Goal: Task Accomplishment & Management: Manage account settings

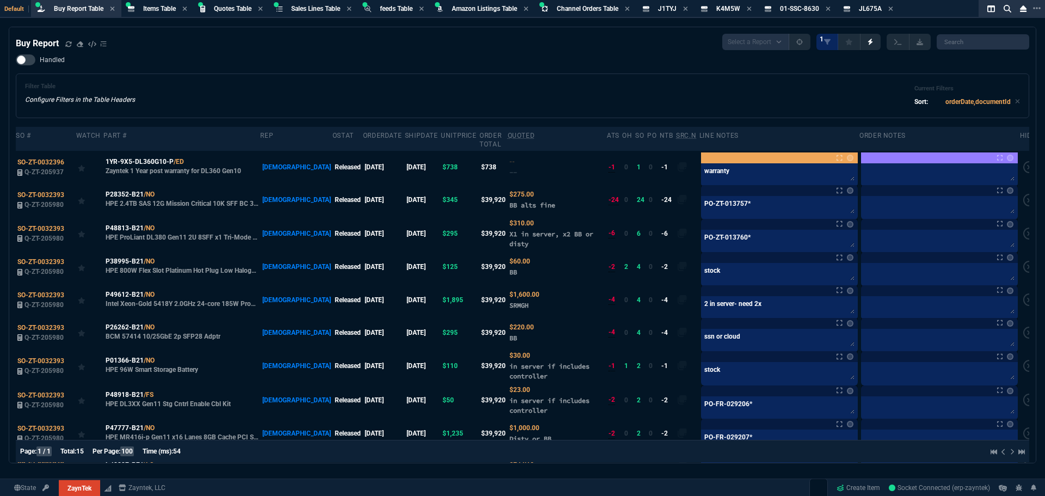
select select "8: NEPT"
click at [537, 90] on div "Filter Table Configure Filters in the Table Headers Current Filters Sort: order…" at bounding box center [522, 96] width 995 height 26
click at [163, 323] on icon at bounding box center [162, 326] width 6 height 7
click at [69, 44] on icon at bounding box center [68, 44] width 7 height 7
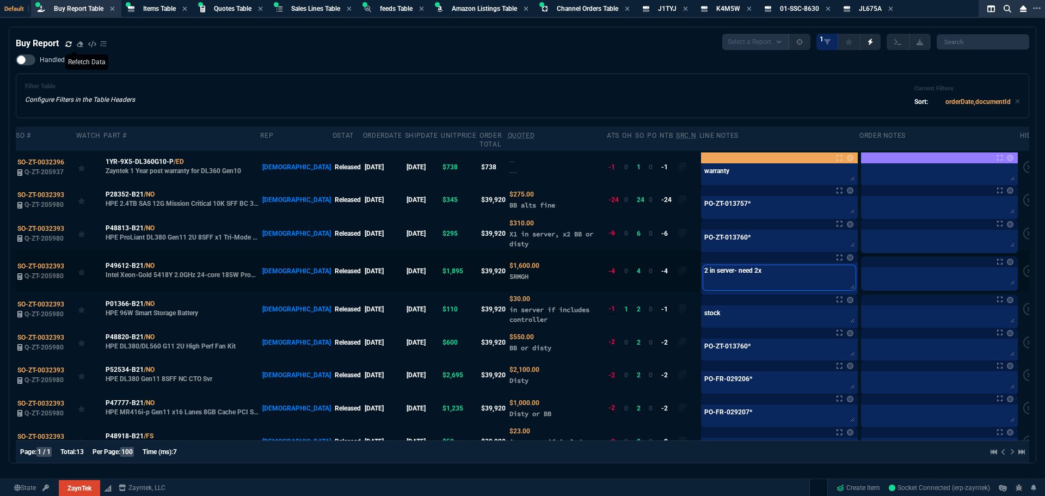
drag, startPoint x: 764, startPoint y: 263, endPoint x: 756, endPoint y: 262, distance: 7.7
click at [756, 265] on textarea "2 in server- need 2x" at bounding box center [779, 277] width 152 height 25
type textarea "2 in server- need 2x -"
type textarea "2 in server- need 2x - o"
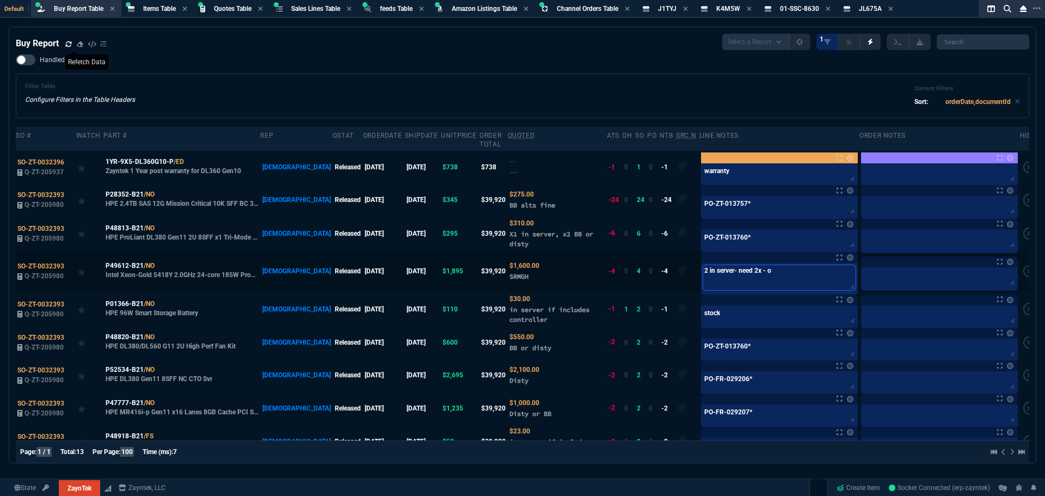
type textarea "2 in server- need 2x - or"
type textarea "2 in server- need 2x - ord"
type textarea "2 in server- need 2x - orde"
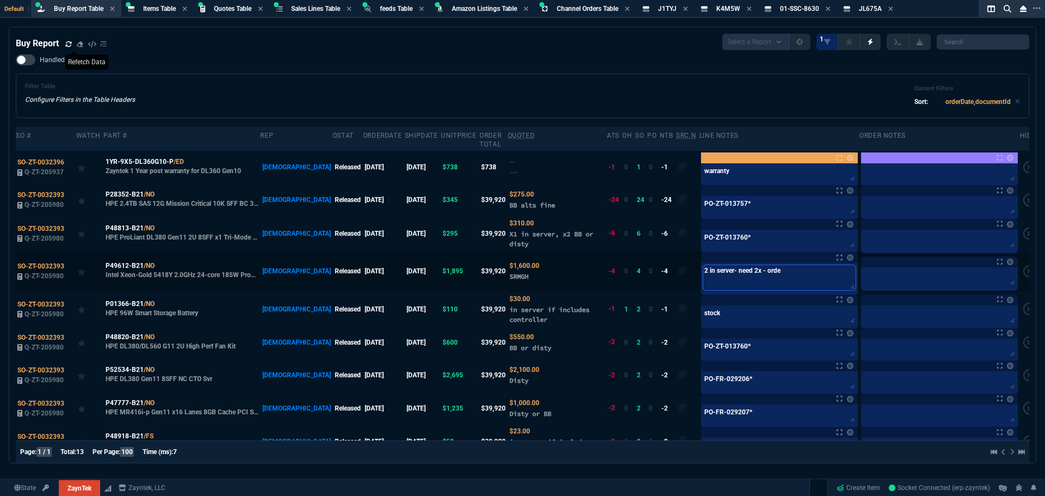
type textarea "2 in server- need 2x - order"
type textarea "2 in server- need 2x - ordere"
type textarea "2 in server- need 2x - ordered"
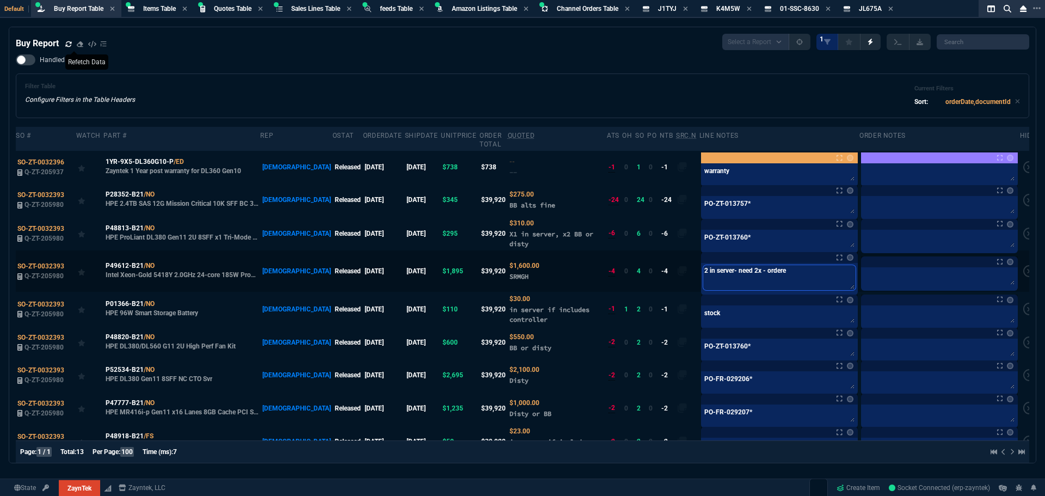
type textarea "2 in server- need 2x - ordered"
type textarea "2 in server- need 2x - ordered f"
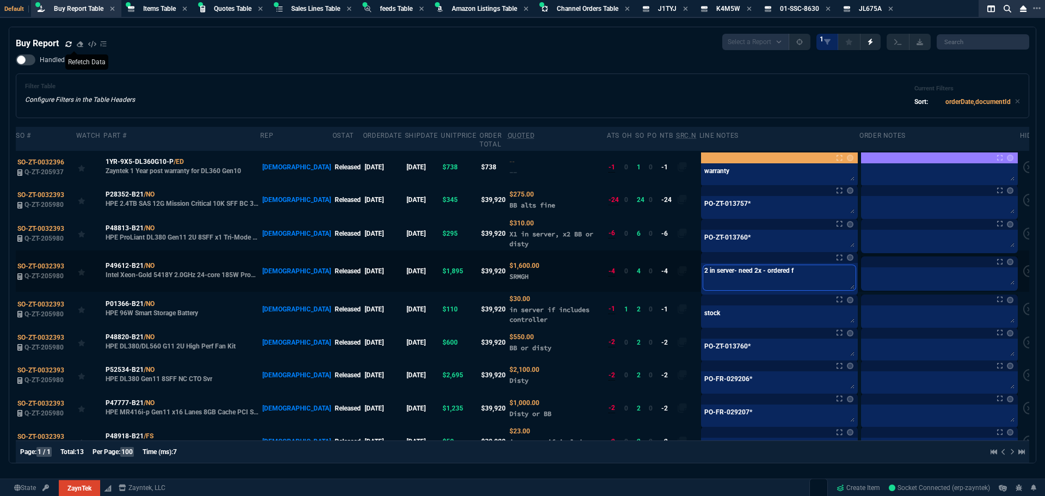
type textarea "2 in server- need 2x - ordered fr"
type textarea "2 in server- need 2x - ordered fro"
type textarea "2 in server- need 2x - ordered from"
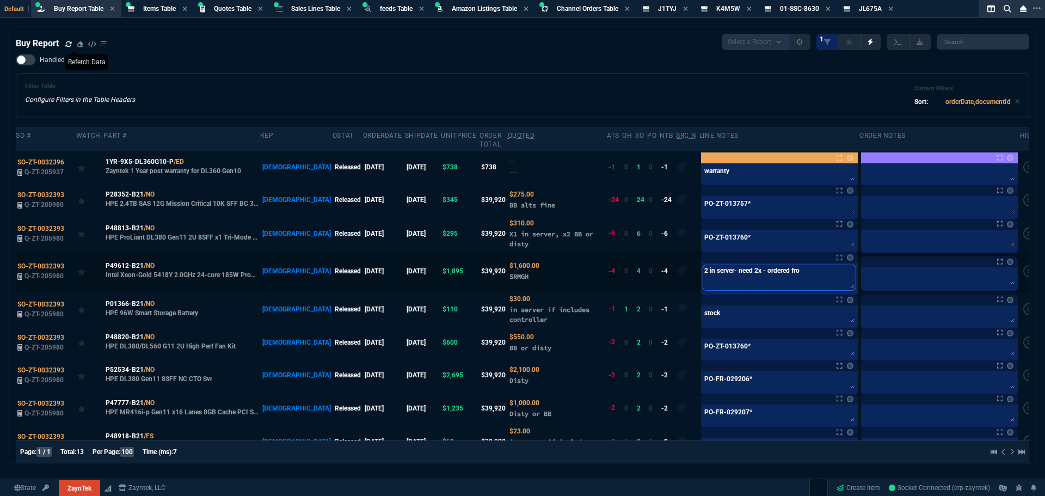
type textarea "2 in server- need 2x - ordered from"
type textarea "2 in server- need 2x - ordered from X"
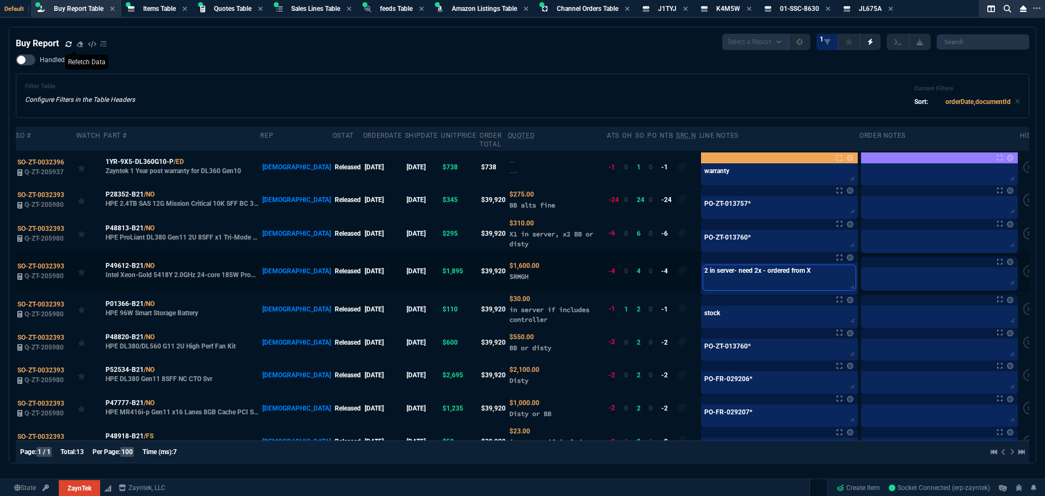
type textarea "2 in server- need 2x - ordered from Xb"
type textarea "2 in server- need 2x - ordered from Xby"
type textarea "2 in server- need 2x - ordered from Xbyt"
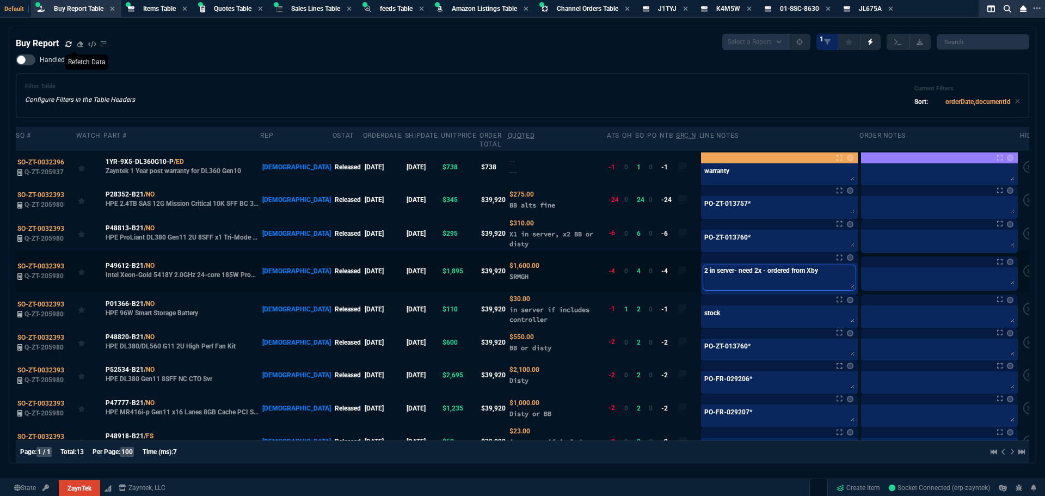
type textarea "2 in server- need 2x - ordered from Xbyt"
type textarea "2 in server- need 2x - ordered from Xbyte"
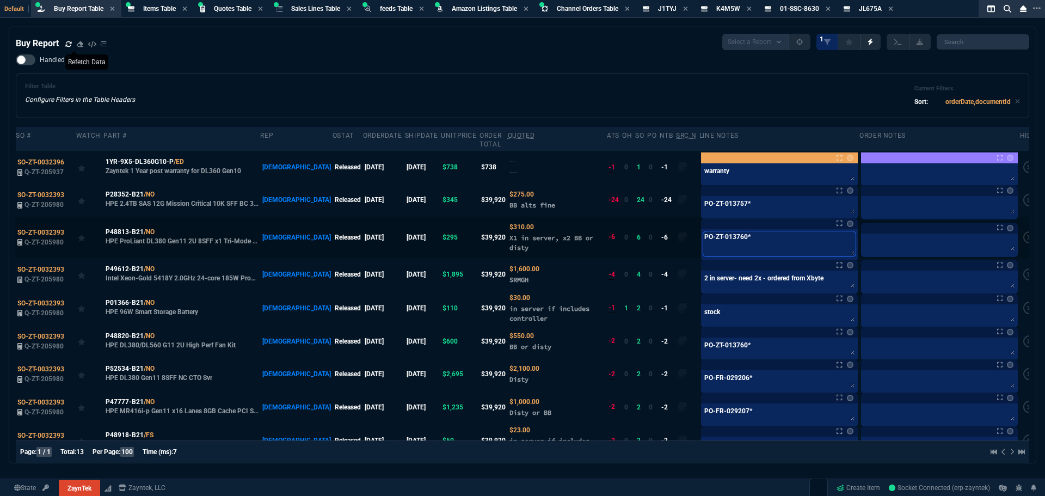
click at [747, 235] on textarea "PO-ZT-013760*" at bounding box center [779, 243] width 152 height 25
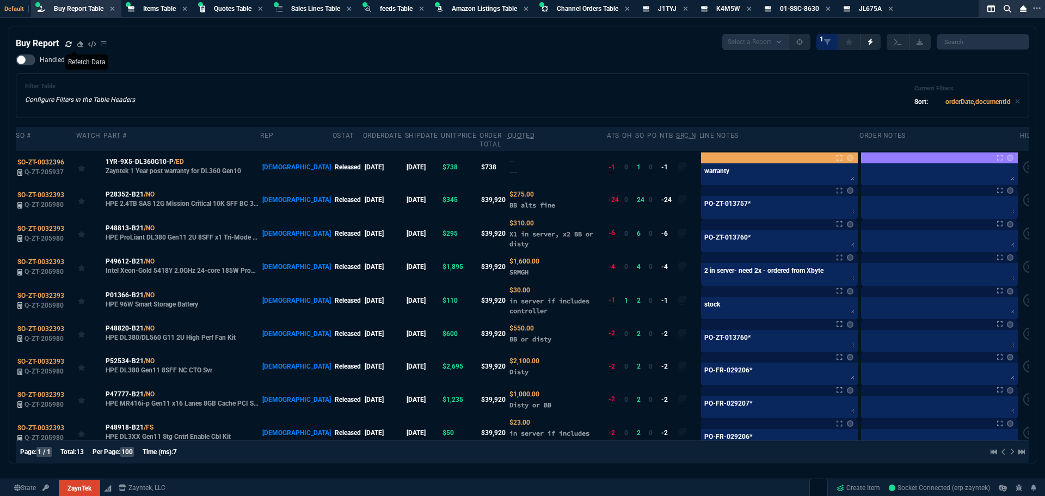
click at [484, 98] on div "Filter Table Configure Filters in the Table Headers Current Filters Sort: order…" at bounding box center [522, 96] width 995 height 26
click at [524, 78] on div "Filter Table Configure Filters in the Table Headers Current Filters Sort: order…" at bounding box center [522, 95] width 1013 height 45
click at [455, 64] on div "Handled Filter Table Configure Filters in the Table Headers Current Filters Sor…" at bounding box center [522, 86] width 1013 height 64
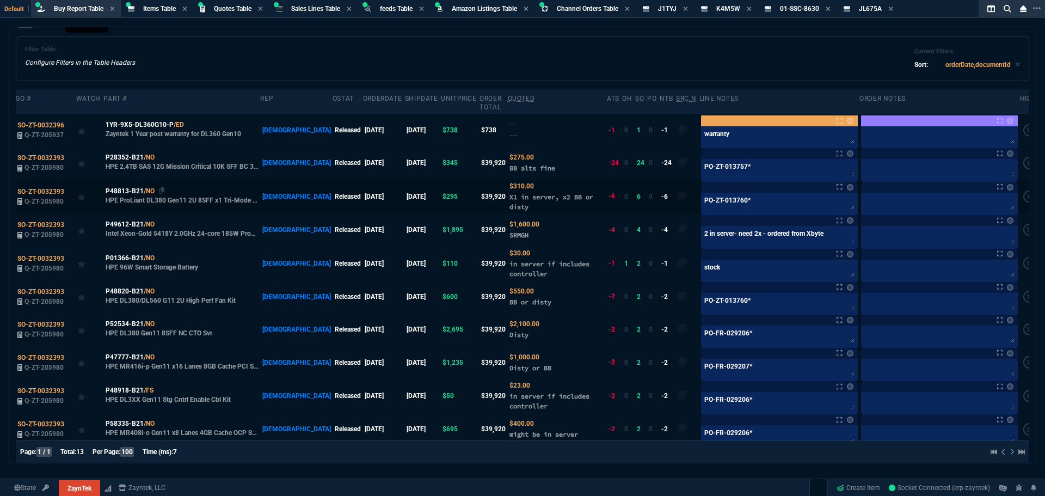
scroll to position [54, 0]
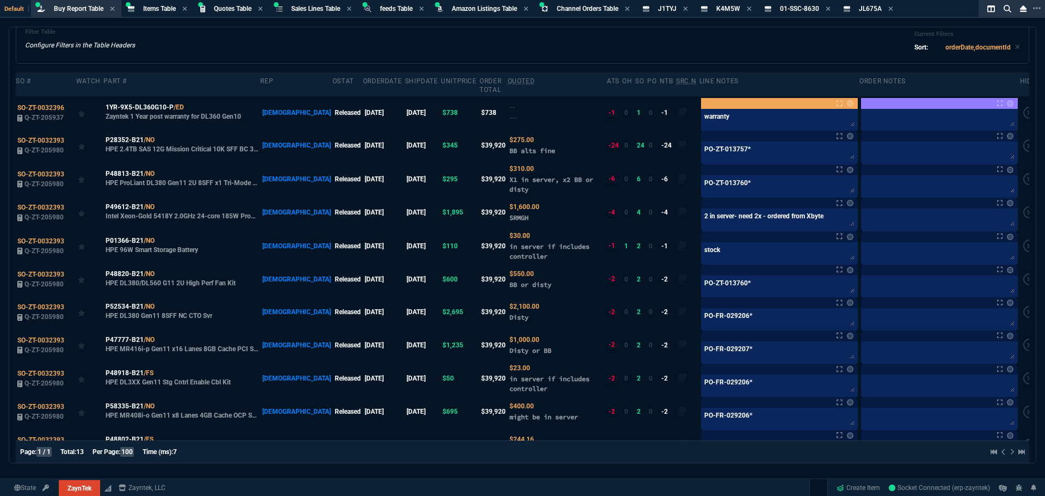
click at [566, 50] on div "Filter Table Configure Filters in the Table Headers Current Filters Sort: order…" at bounding box center [522, 41] width 995 height 26
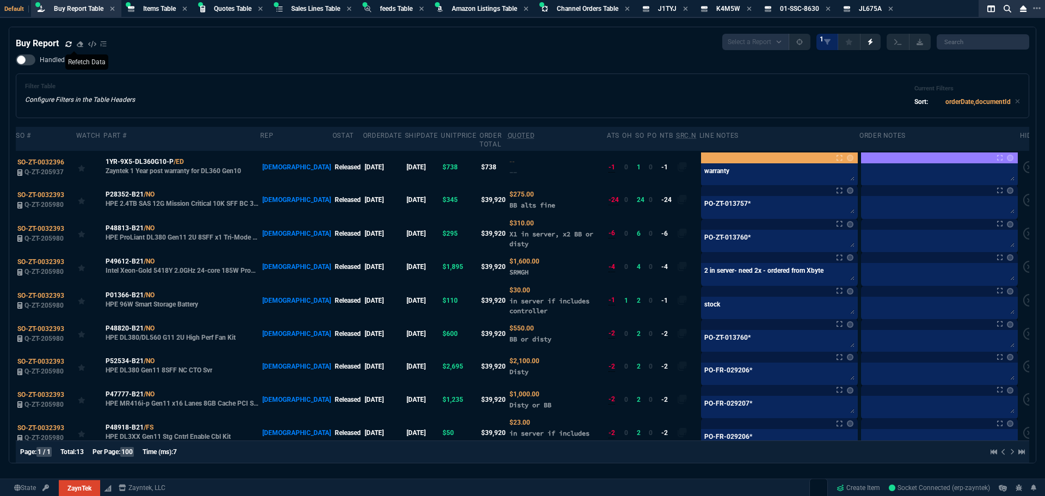
click at [565, 68] on div "Handled Filter Table Configure Filters in the Table Headers Current Filters Sor…" at bounding box center [522, 86] width 1013 height 64
click at [492, 68] on div "Handled Filter Table Configure Filters in the Table Headers Current Filters Sor…" at bounding box center [522, 86] width 1013 height 64
click at [251, 71] on div "Handled Filter Table Configure Filters in the Table Headers Current Filters Sor…" at bounding box center [522, 86] width 1013 height 64
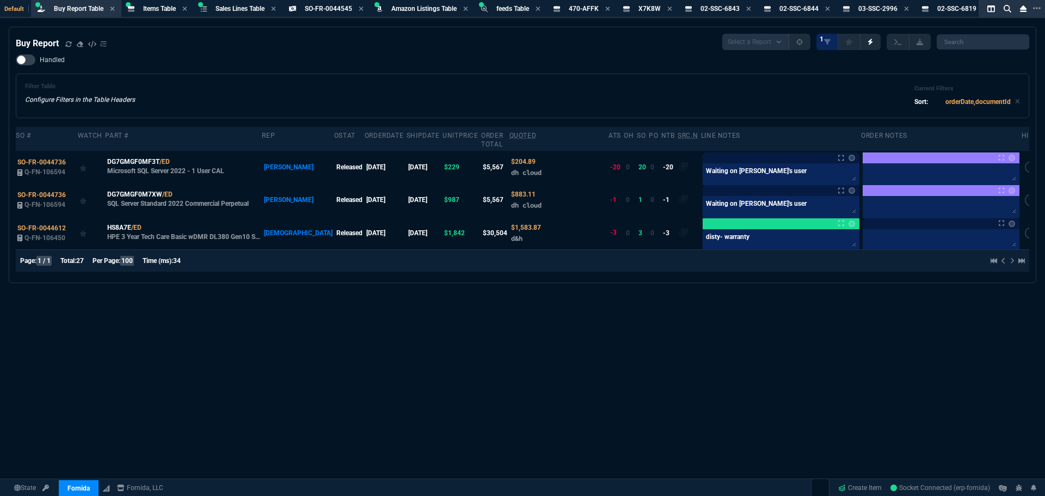
select select "8: NEPT"
click at [255, 65] on div "Handled Filter Table Configure Filters in the Table Headers Current Filters Sor…" at bounding box center [522, 86] width 1013 height 64
click at [67, 41] on icon at bounding box center [68, 44] width 7 height 7
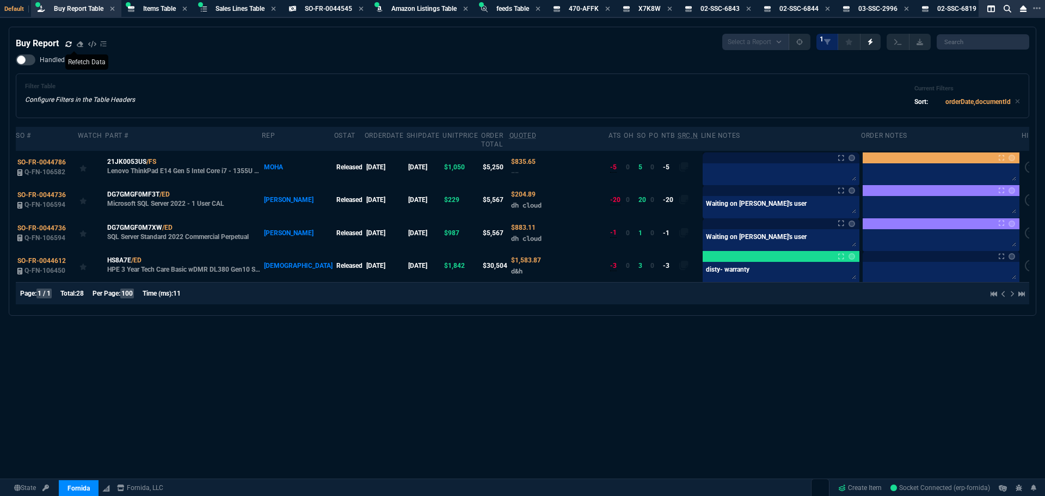
click at [354, 95] on div "Filter Table Configure Filters in the Table Headers Current Filters Sort: order…" at bounding box center [522, 96] width 995 height 26
click at [165, 158] on icon at bounding box center [164, 161] width 6 height 7
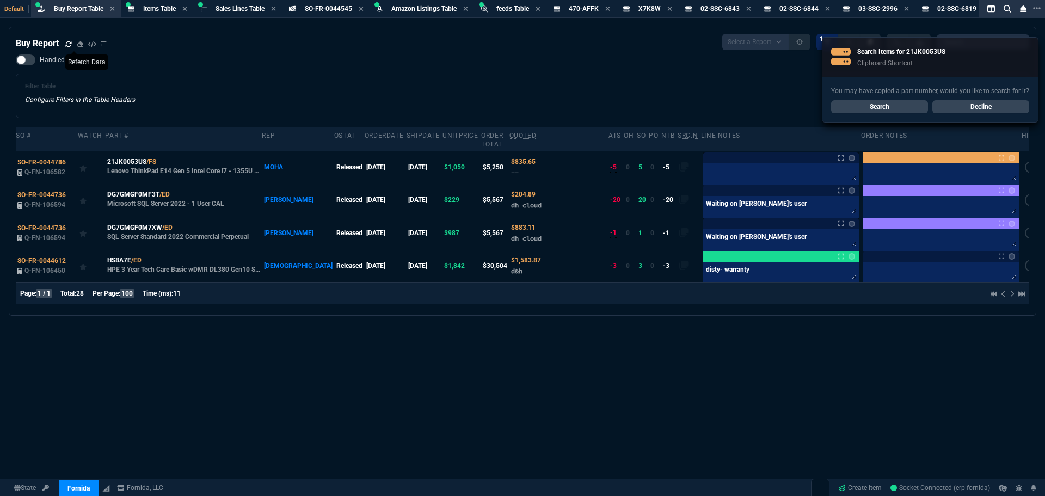
click at [223, 307] on nx-fornida-buy-report "Buy Report Select a Report Not Purchased 1 Handled Filter Table Configure Filte…" at bounding box center [522, 171] width 1026 height 288
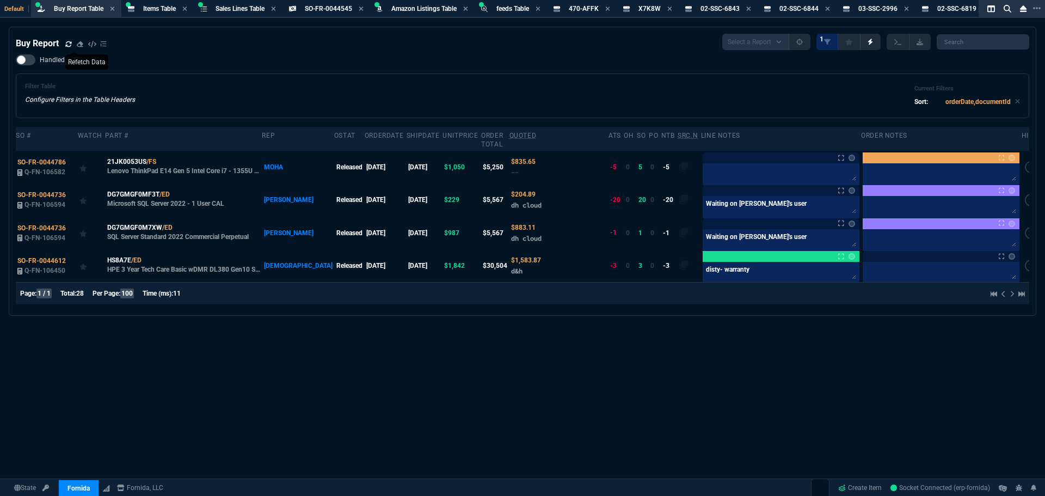
click at [51, 158] on span "SO-FR-0044786" at bounding box center [41, 162] width 48 height 8
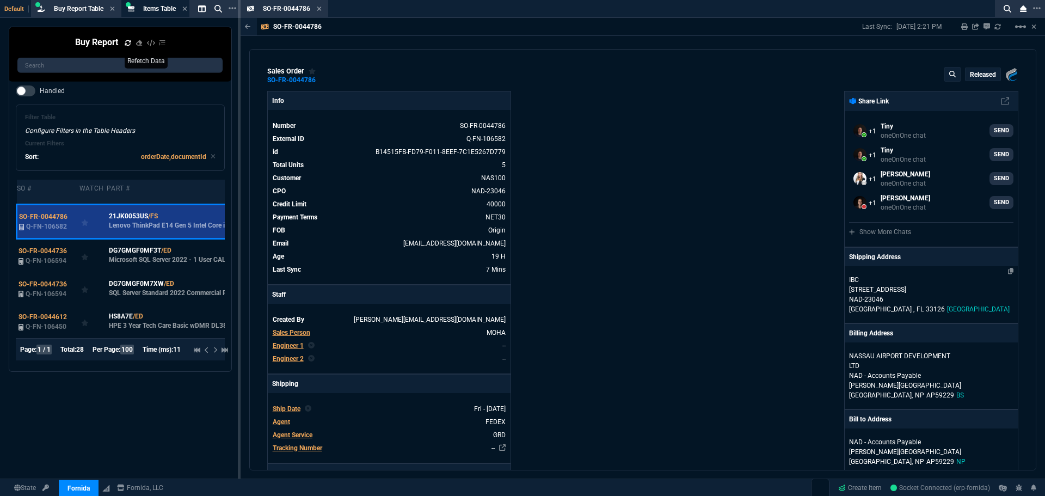
click at [870, 300] on p "NAD-23046" at bounding box center [931, 299] width 164 height 10
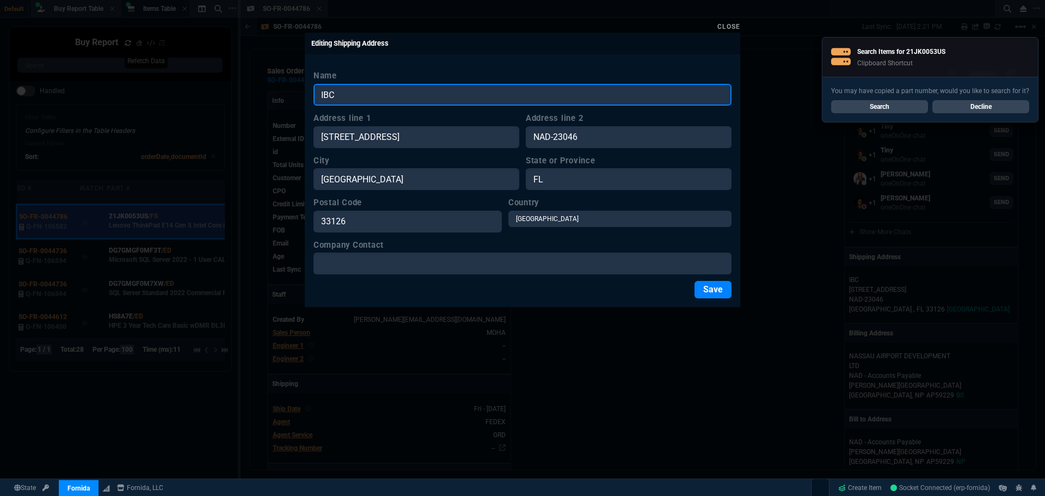
drag, startPoint x: 321, startPoint y: 95, endPoint x: 301, endPoint y: 92, distance: 19.3
click at [298, 92] on div "Close Editing Shipping Address Name IBC Address line [STREET_ADDRESS] City [GEO…" at bounding box center [522, 248] width 1045 height 496
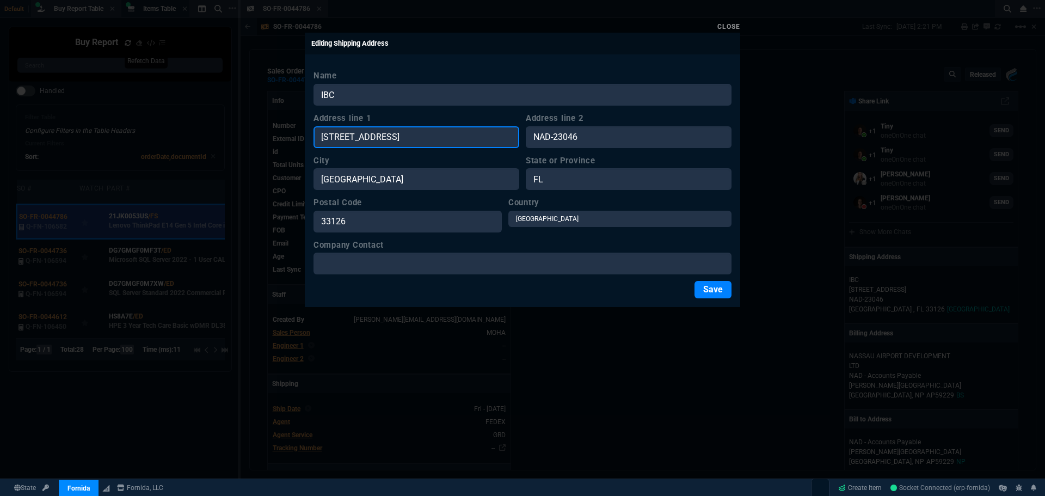
drag, startPoint x: 394, startPoint y: 136, endPoint x: 301, endPoint y: 132, distance: 93.1
click at [301, 132] on div "Close Editing Shipping Address Name IBC Address line [STREET_ADDRESS] City [GEO…" at bounding box center [522, 248] width 1045 height 496
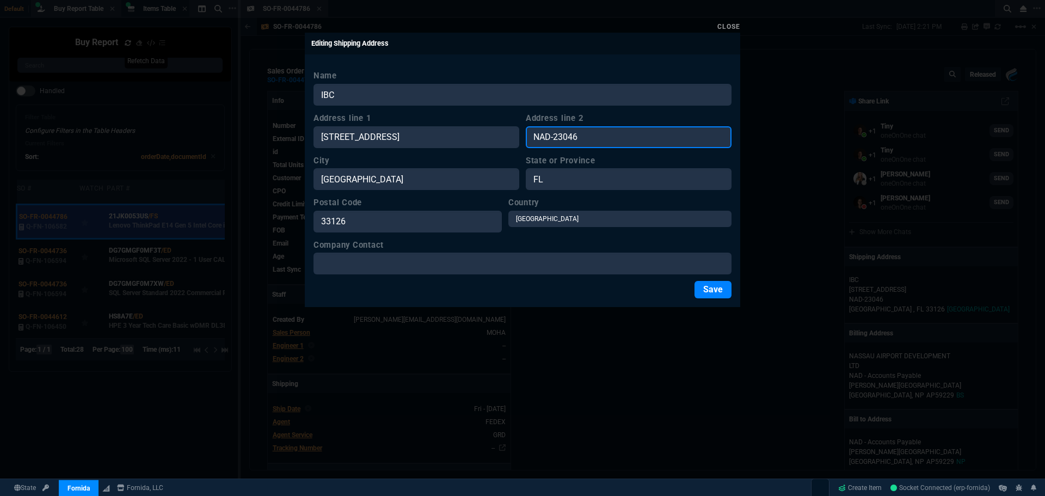
drag, startPoint x: 550, startPoint y: 137, endPoint x: 500, endPoint y: 133, distance: 50.2
click at [500, 133] on div "Address line [STREET_ADDRESS]" at bounding box center [522, 130] width 418 height 36
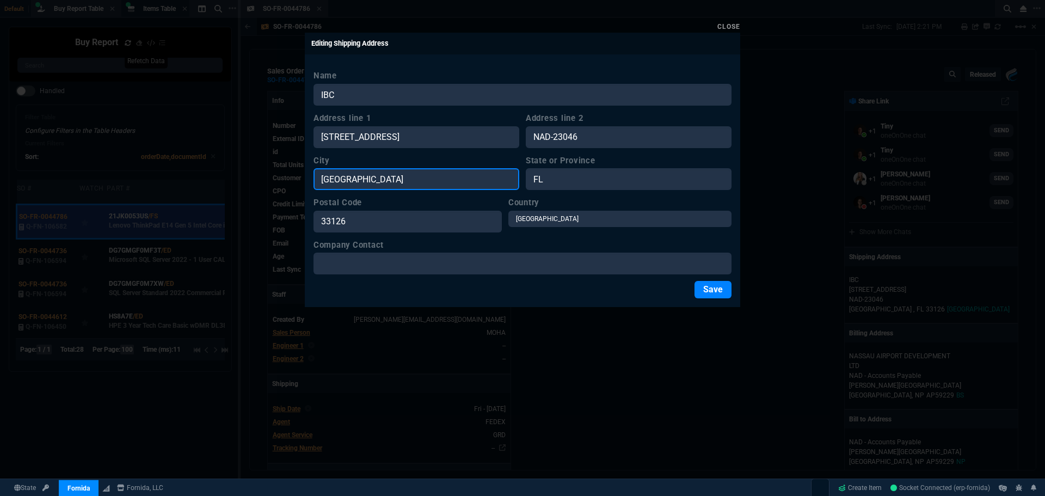
drag, startPoint x: 356, startPoint y: 181, endPoint x: 249, endPoint y: 178, distance: 107.8
click at [238, 177] on div "Close Editing Shipping Address Name IBC Address line [STREET_ADDRESS] City [GEO…" at bounding box center [522, 248] width 1045 height 496
click at [734, 32] on div "Close" at bounding box center [522, 26] width 435 height 13
click at [720, 26] on link "Close" at bounding box center [728, 27] width 23 height 8
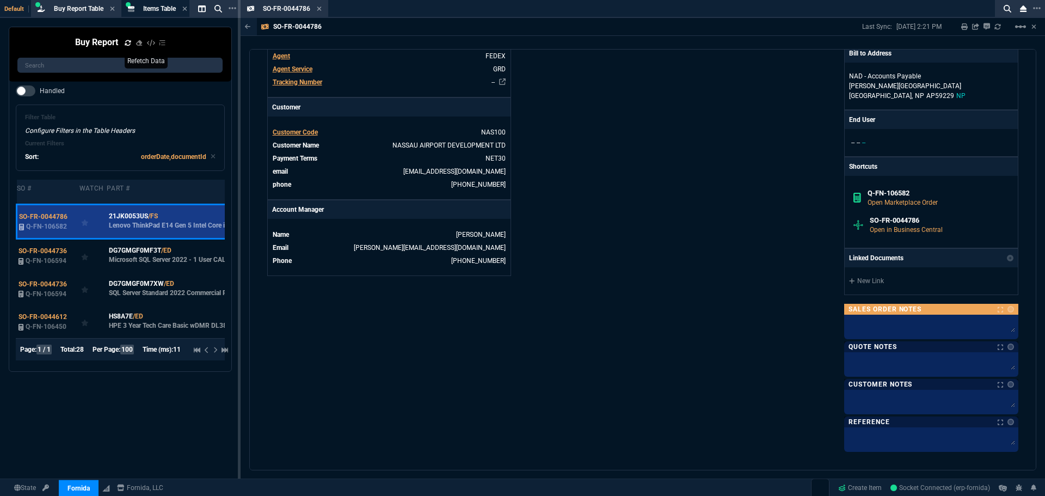
scroll to position [381, 0]
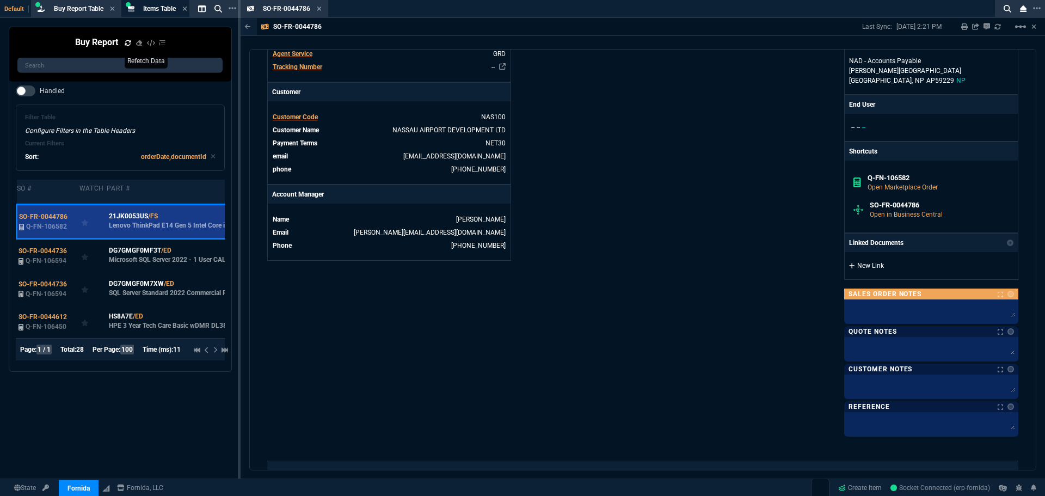
click at [865, 268] on link "New Link" at bounding box center [931, 266] width 164 height 10
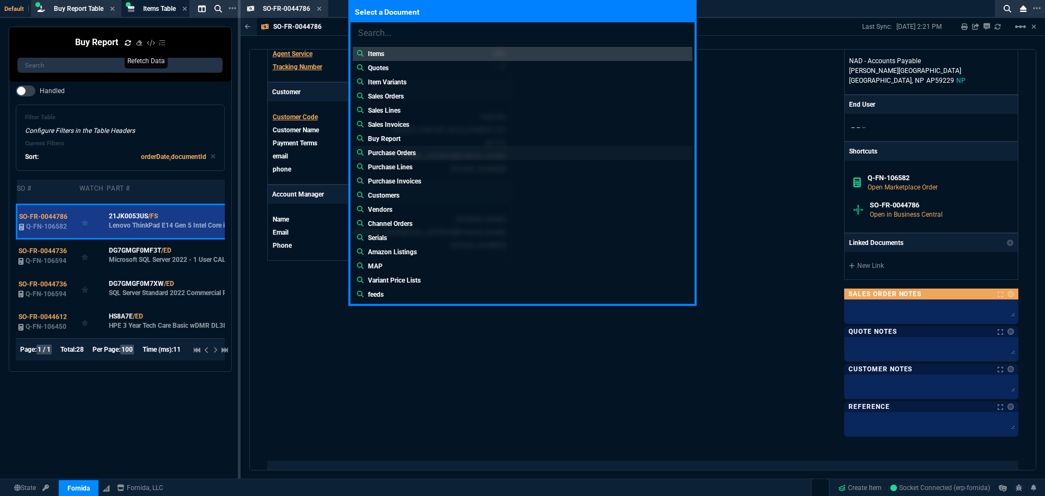
click at [404, 155] on p "Purchase Orders" at bounding box center [392, 153] width 48 height 10
type input "Purchase Orders:"
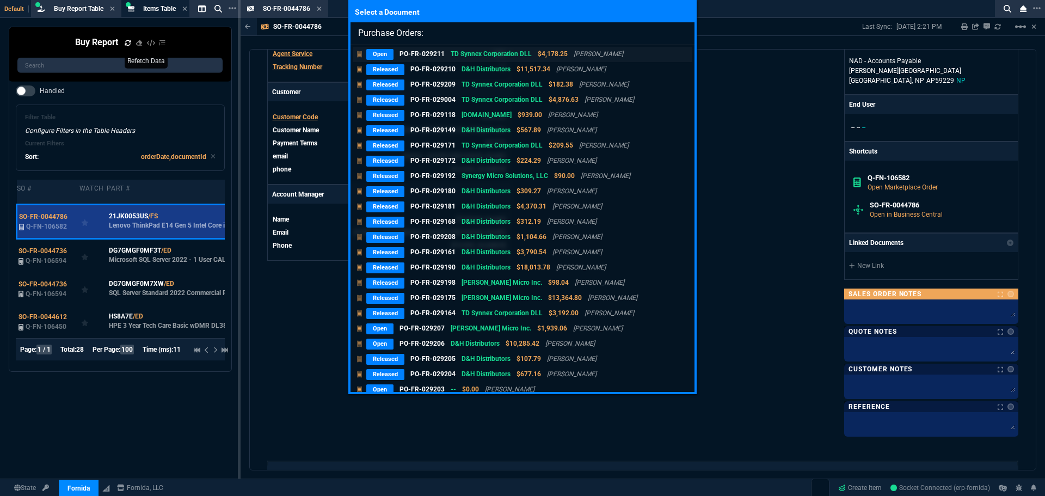
click at [411, 53] on p "PO-FR-029211" at bounding box center [421, 54] width 45 height 10
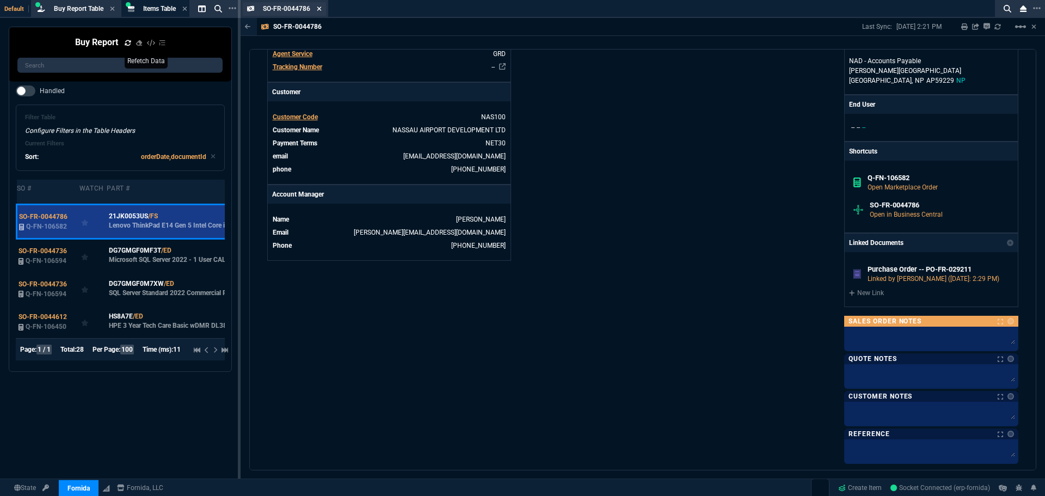
click at [321, 8] on icon at bounding box center [319, 8] width 5 height 7
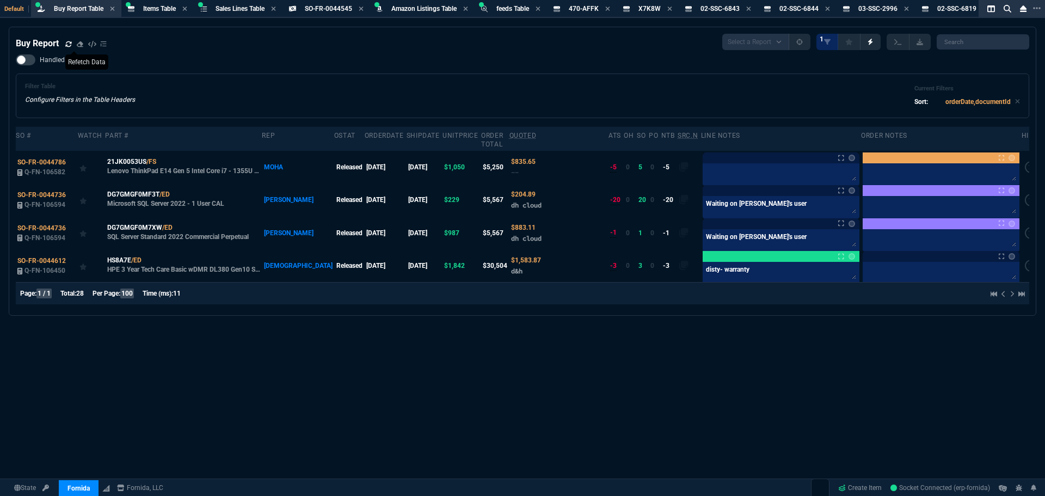
click at [70, 44] on icon at bounding box center [68, 43] width 6 height 5
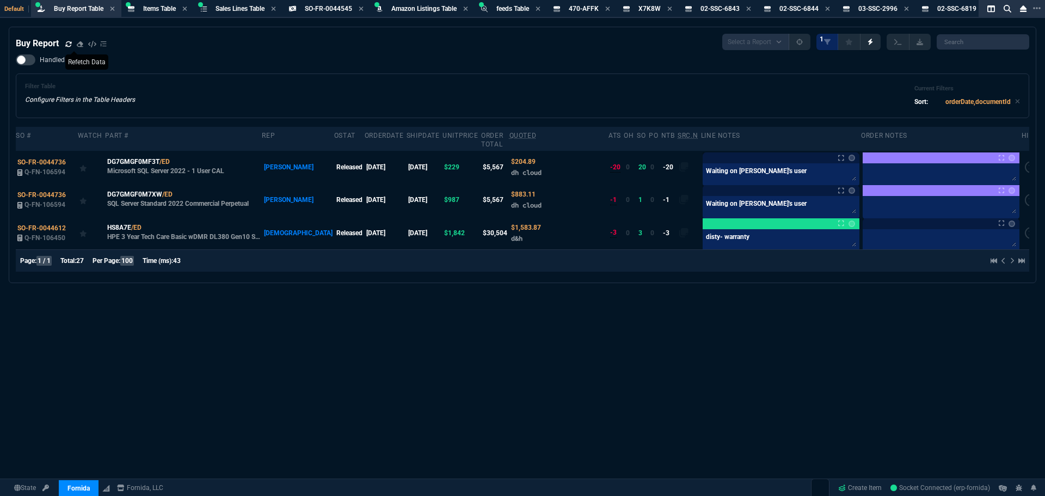
click at [308, 56] on div "Handled Filter Table Configure Filters in the Table Headers Current Filters Sor…" at bounding box center [522, 86] width 1013 height 64
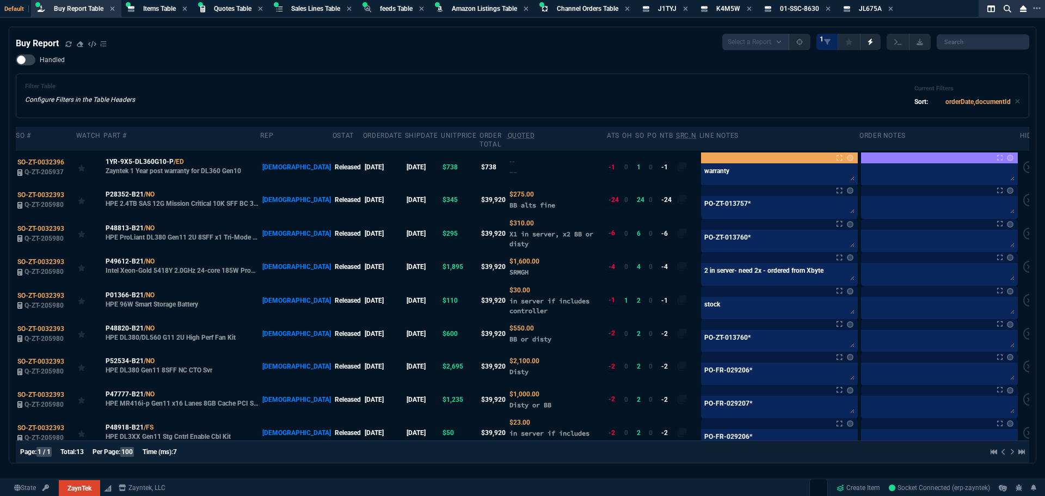
select select "8: NEPT"
click at [68, 42] on icon at bounding box center [68, 43] width 6 height 5
click at [80, 4] on div "Buy Report Table Buy Report" at bounding box center [79, 8] width 50 height 9
click at [65, 47] on icon at bounding box center [68, 44] width 7 height 7
